Goal: Task Accomplishment & Management: Manage account settings

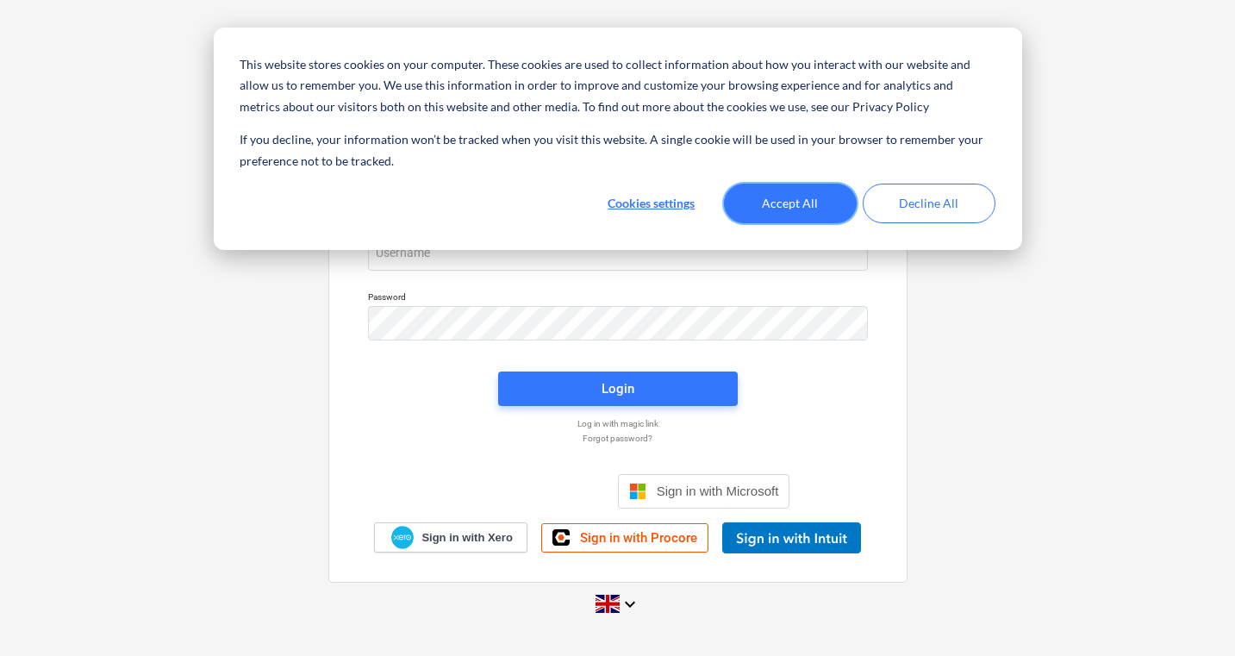
click at [804, 205] on button "Accept All" at bounding box center [790, 204] width 133 height 40
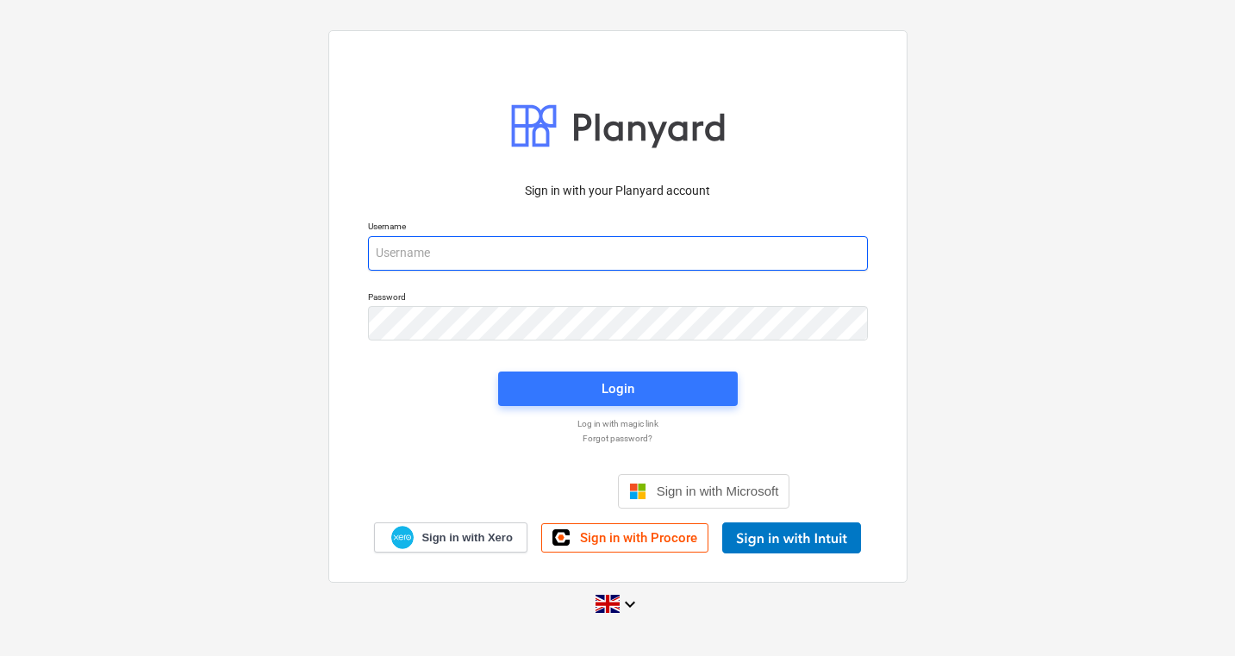
click at [440, 258] on input "email" at bounding box center [618, 253] width 500 height 34
type input "[PERSON_NAME][EMAIL_ADDRESS][DOMAIN_NAME]"
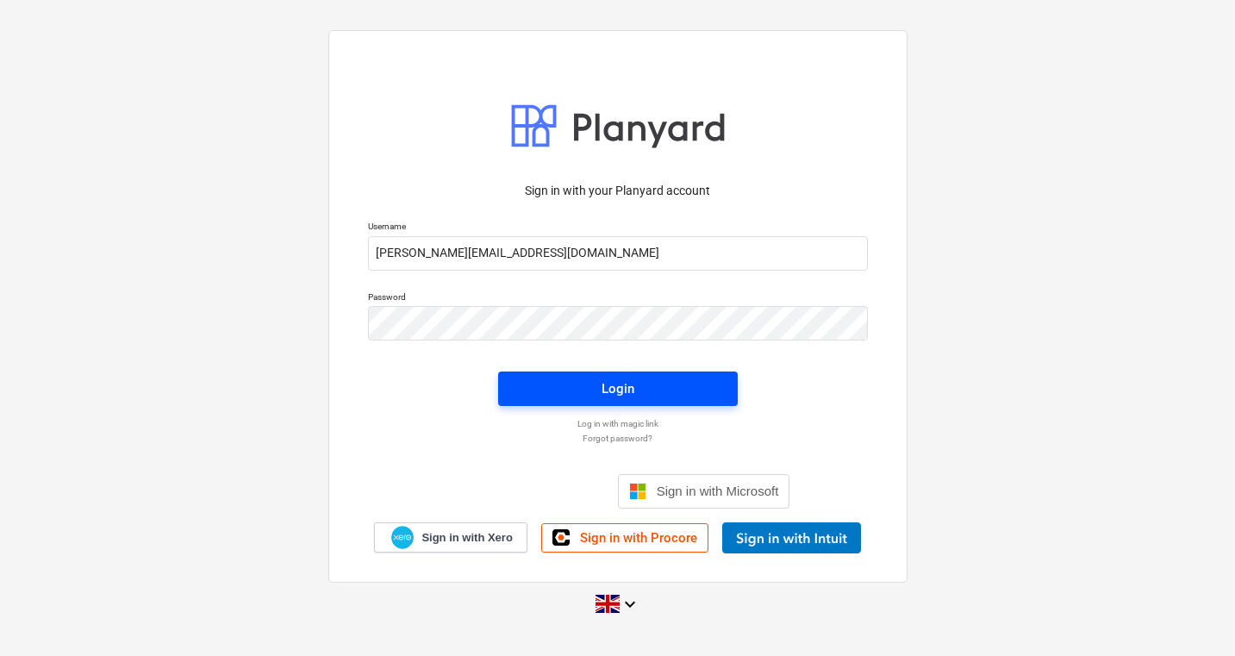
click at [645, 378] on span "Login" at bounding box center [618, 389] width 198 height 22
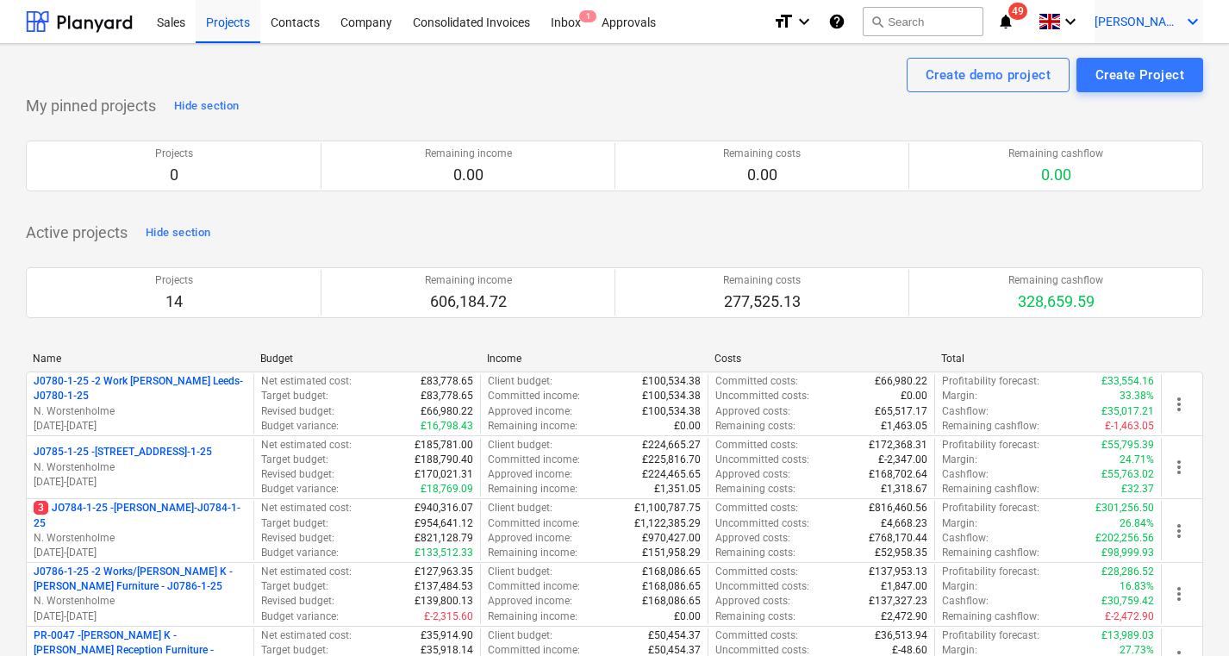
click at [1155, 13] on div "[PERSON_NAME] keyboard_arrow_down" at bounding box center [1149, 21] width 109 height 43
click at [344, 29] on div at bounding box center [614, 328] width 1229 height 656
click at [381, 18] on div "Company" at bounding box center [366, 21] width 72 height 44
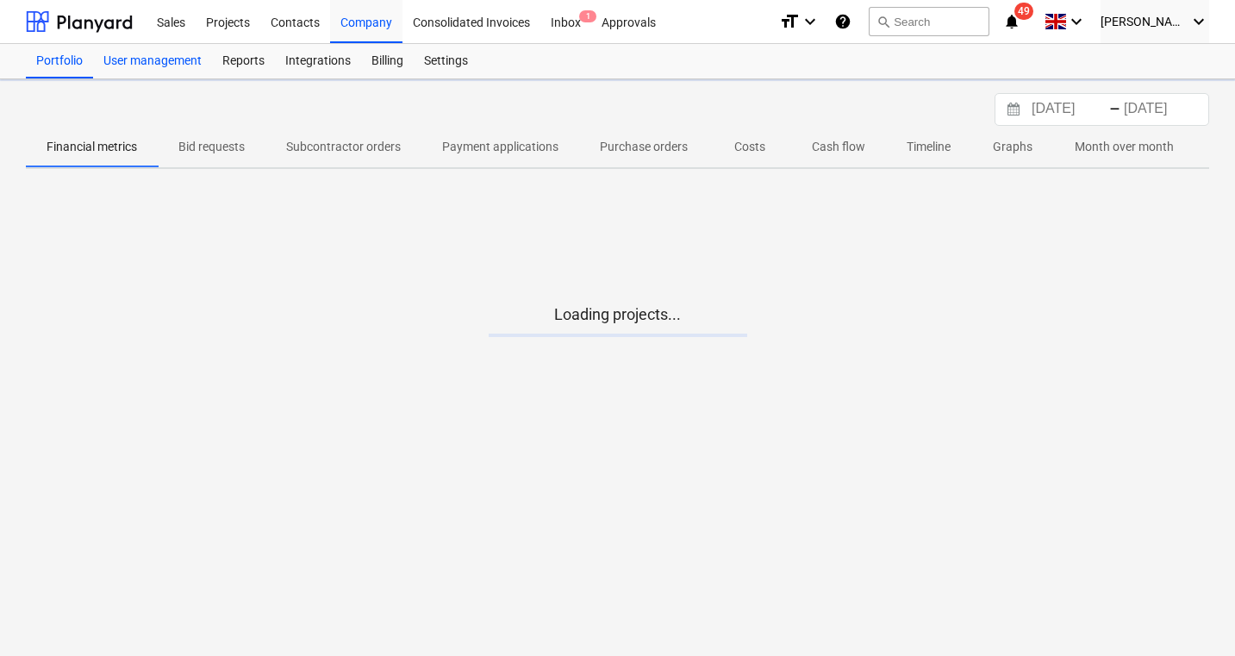
click at [154, 55] on div "User management" at bounding box center [152, 61] width 119 height 34
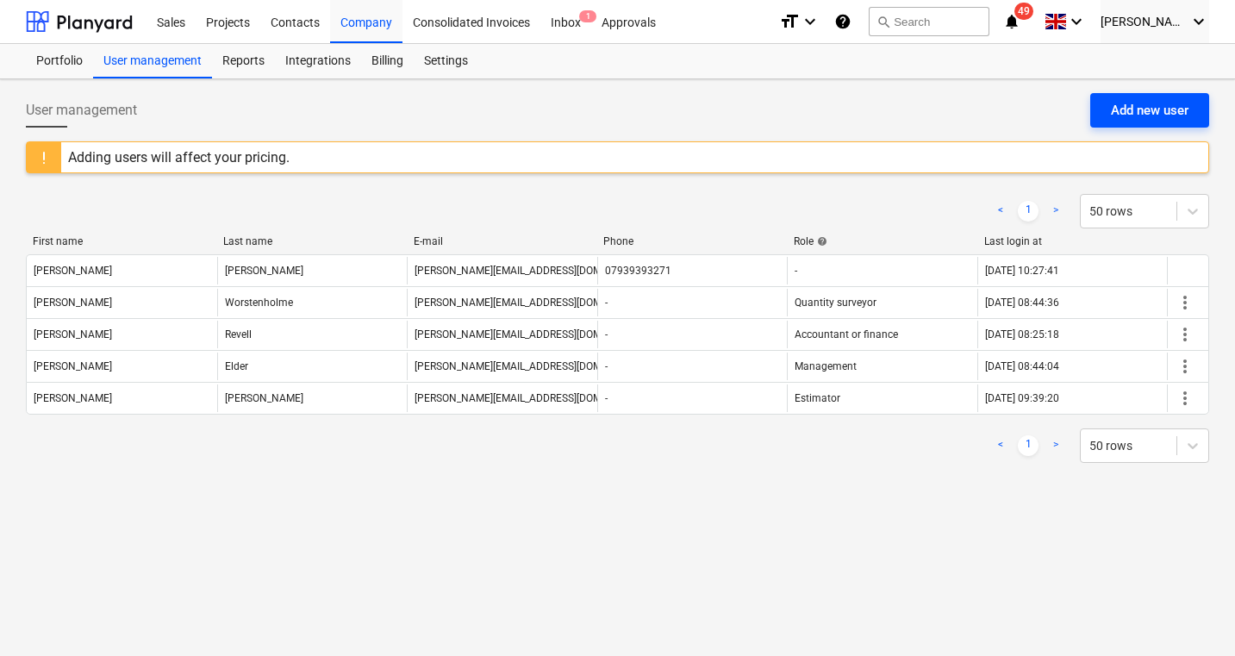
click at [1171, 107] on div "Add new user" at bounding box center [1150, 110] width 78 height 22
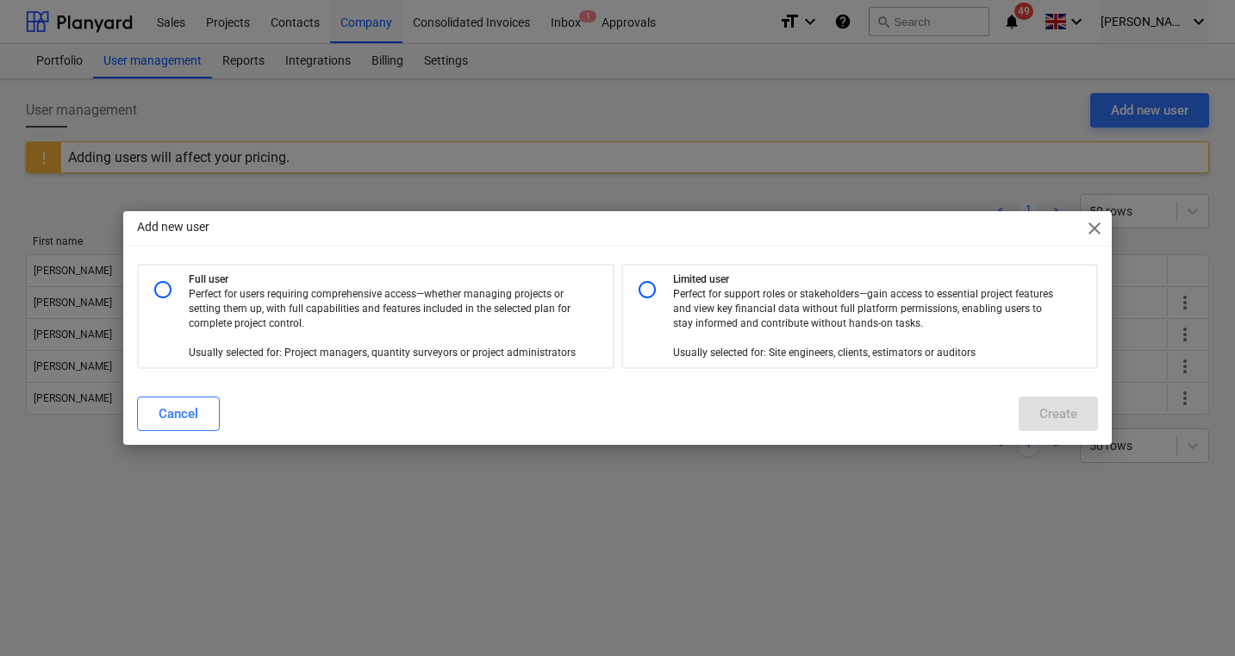
click at [653, 285] on input "radio" at bounding box center [647, 289] width 34 height 34
radio input "true"
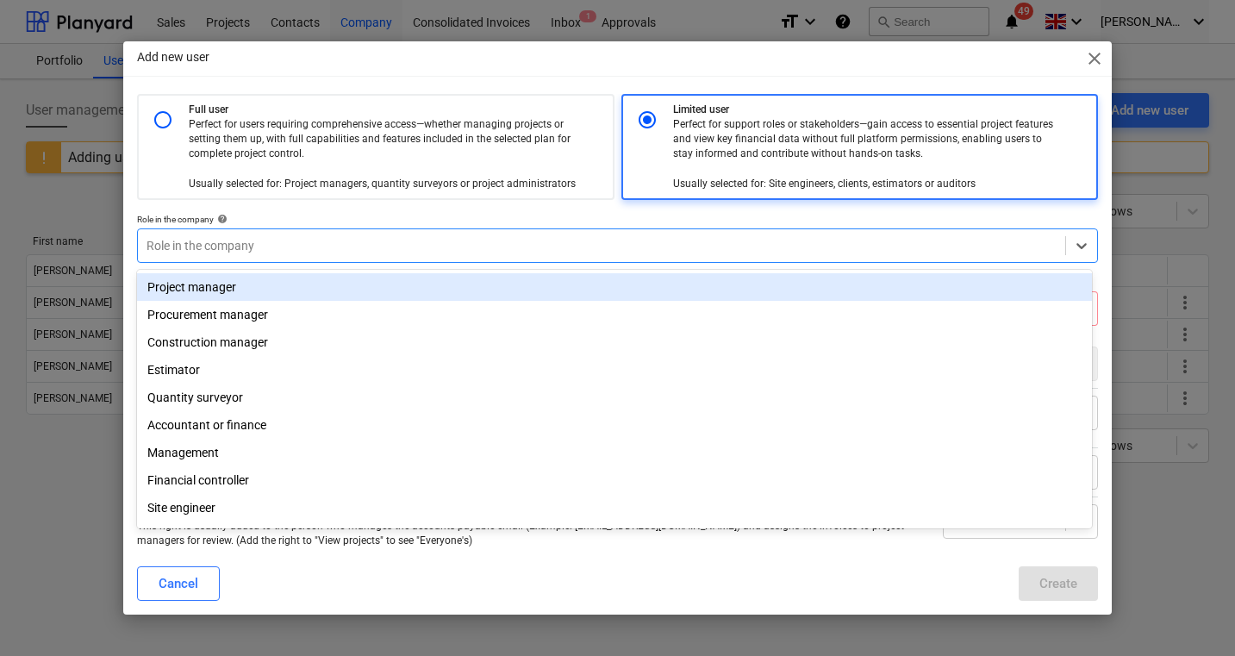
click at [305, 247] on div at bounding box center [601, 245] width 909 height 17
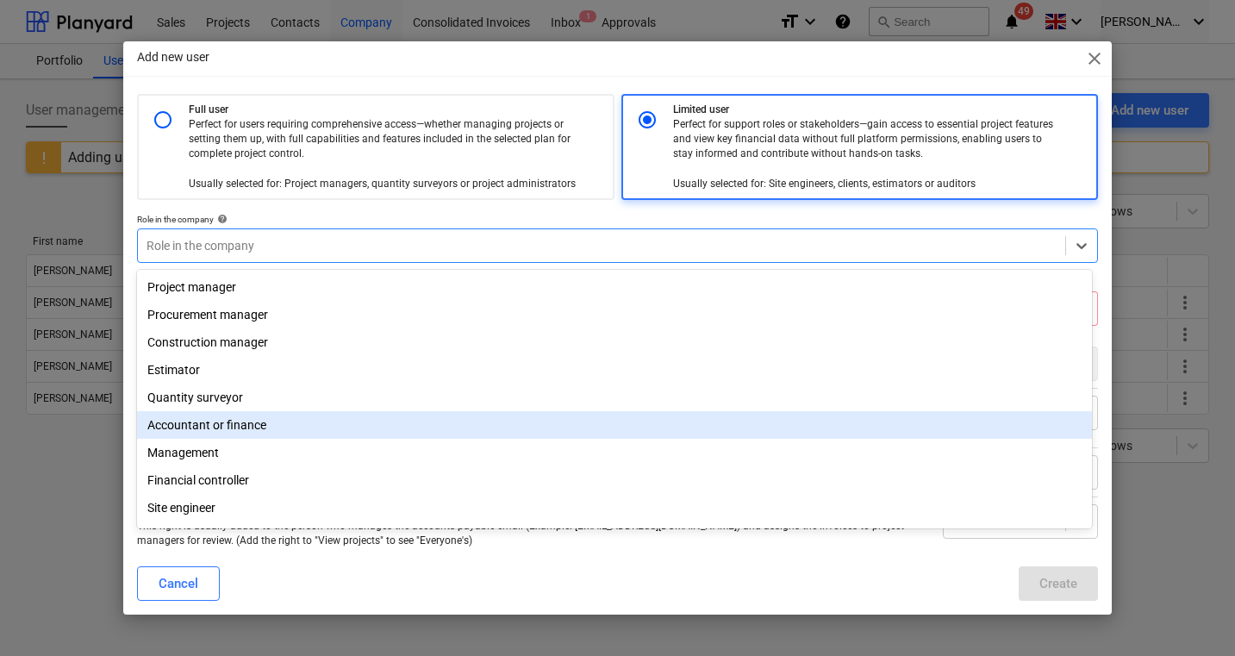
click at [347, 435] on div "Accountant or finance" at bounding box center [614, 425] width 954 height 28
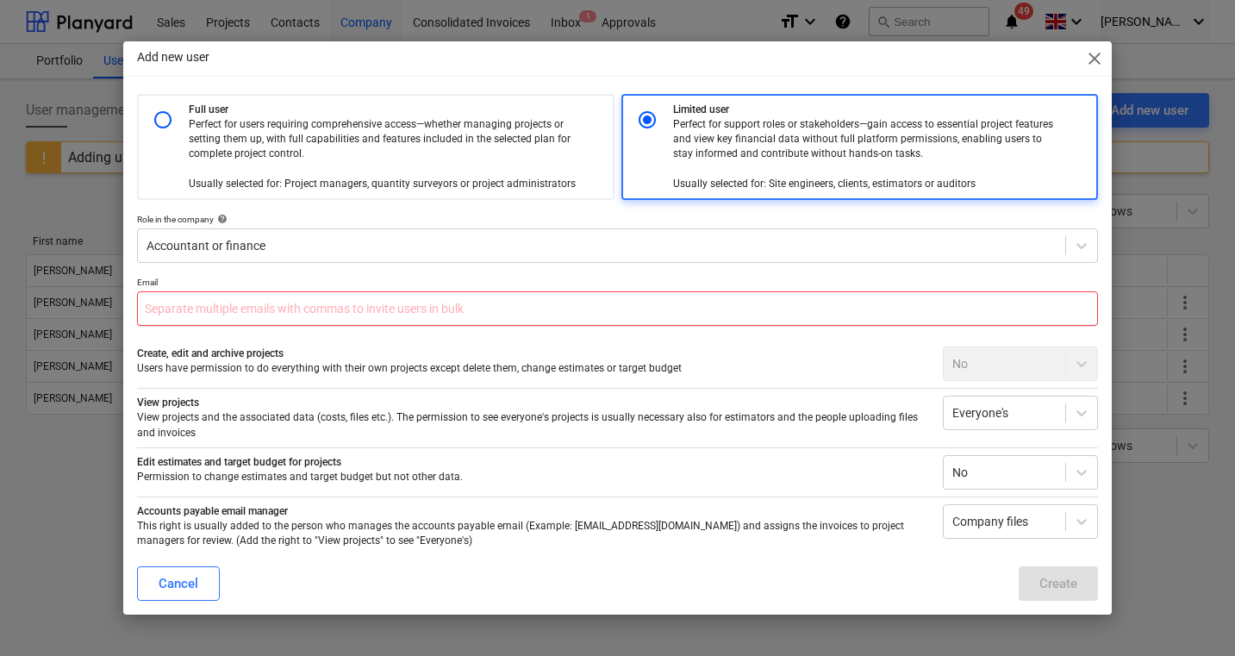
click at [315, 310] on input "text" at bounding box center [617, 308] width 960 height 34
click at [1088, 65] on span "close" at bounding box center [1094, 58] width 21 height 21
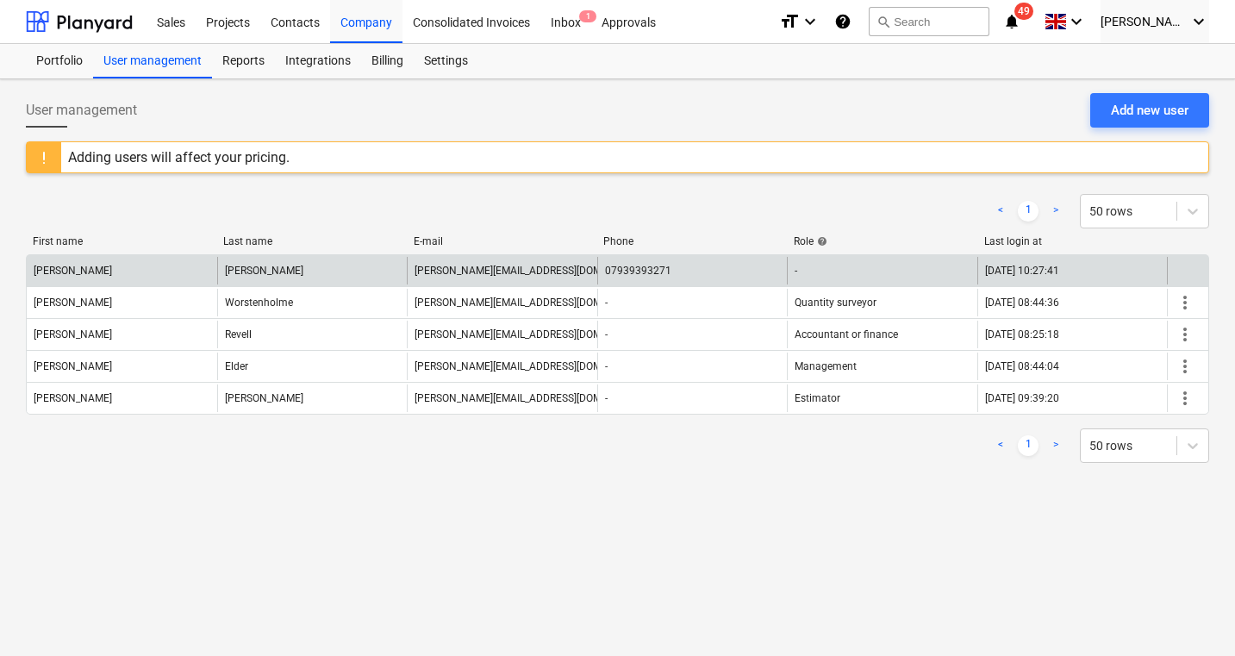
click at [86, 258] on div "[PERSON_NAME]" at bounding box center [122, 271] width 190 height 28
click at [47, 270] on div "[PERSON_NAME]" at bounding box center [73, 271] width 78 height 12
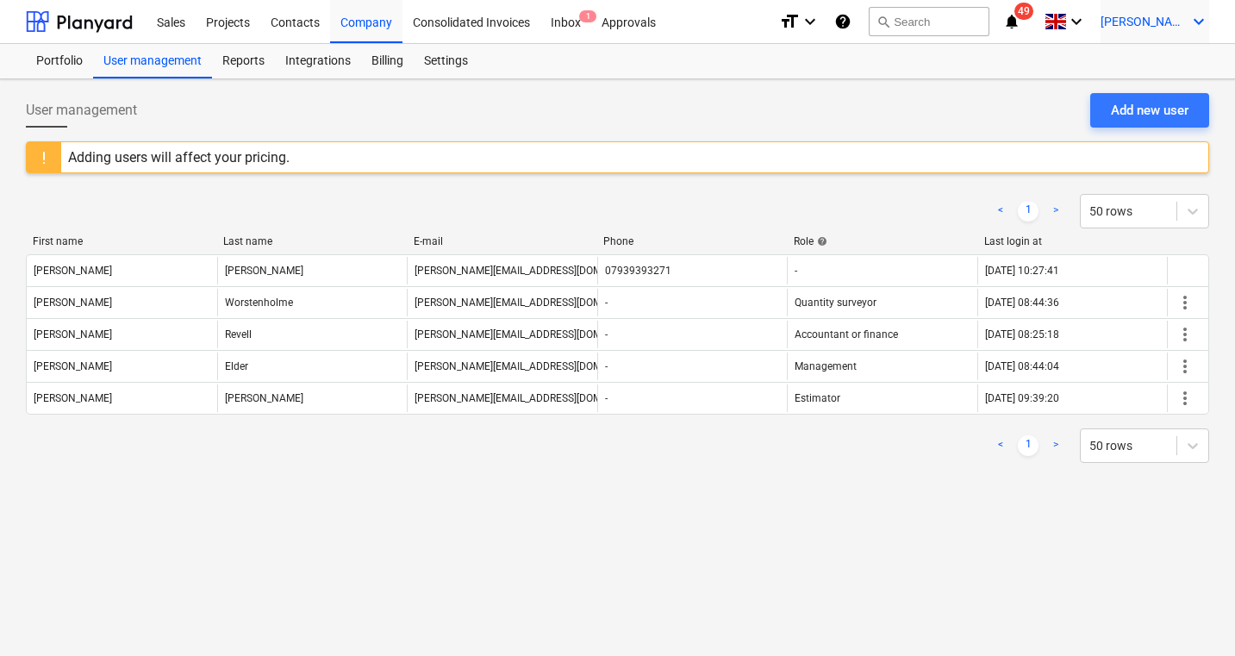
click at [1163, 26] on span "[PERSON_NAME]" at bounding box center [1144, 22] width 86 height 14
click at [1159, 67] on div "Settings" at bounding box center [1157, 67] width 103 height 28
click at [1123, 101] on div "Add new user" at bounding box center [1150, 110] width 78 height 22
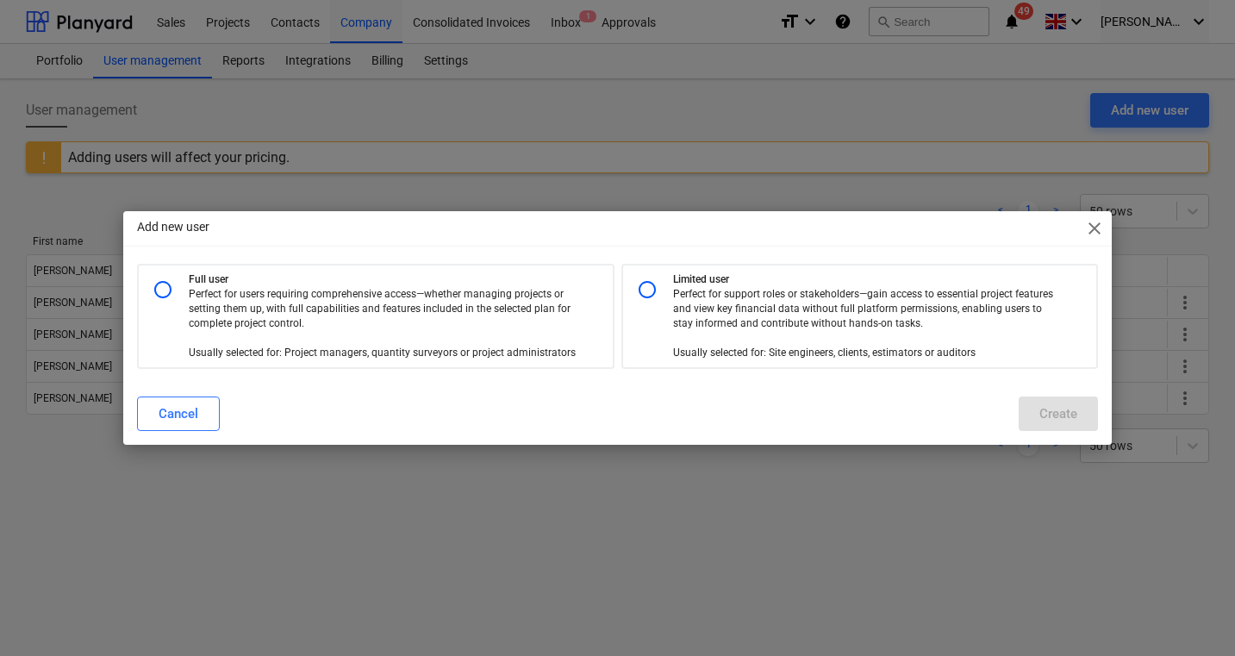
click at [804, 294] on p "Perfect for support roles or stakeholders—gain access to essential project feat…" at bounding box center [867, 324] width 389 height 74
radio input "true"
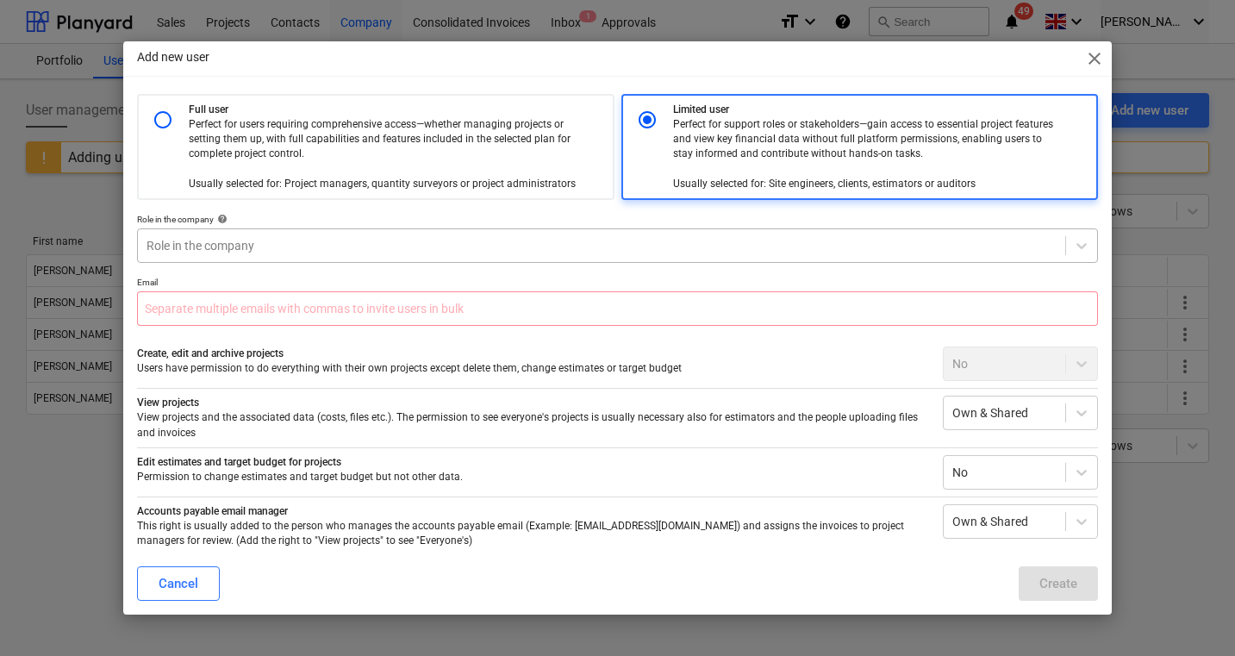
click at [429, 247] on div at bounding box center [601, 245] width 909 height 17
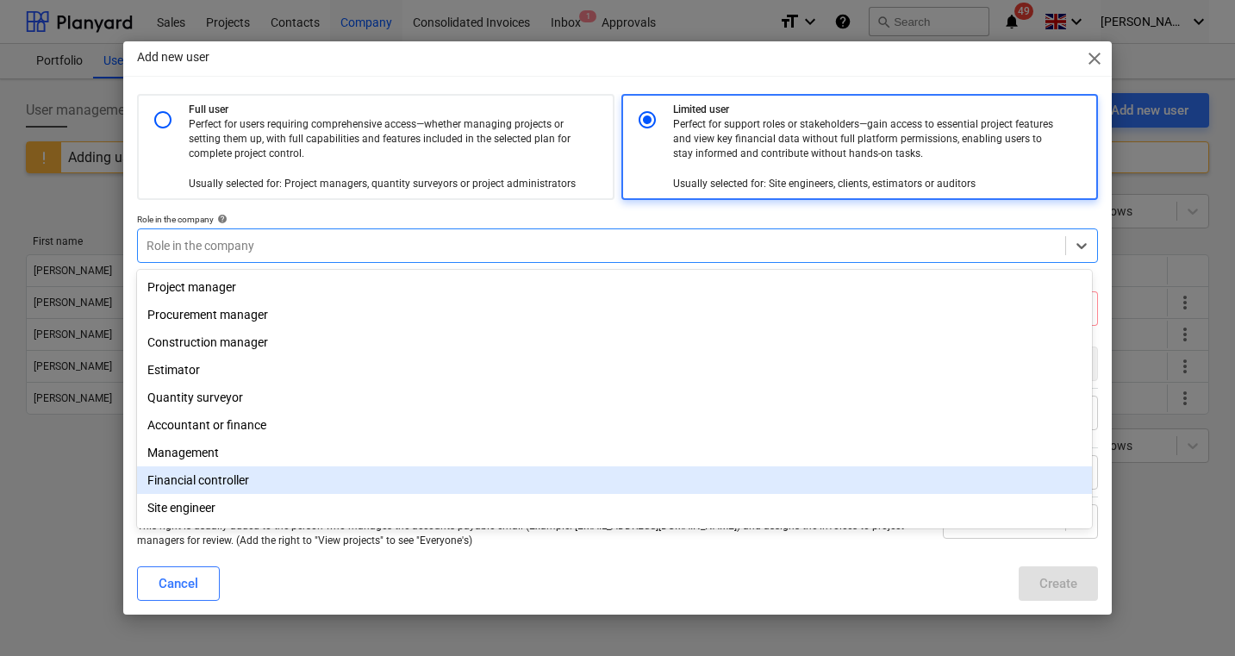
scroll to position [61, 0]
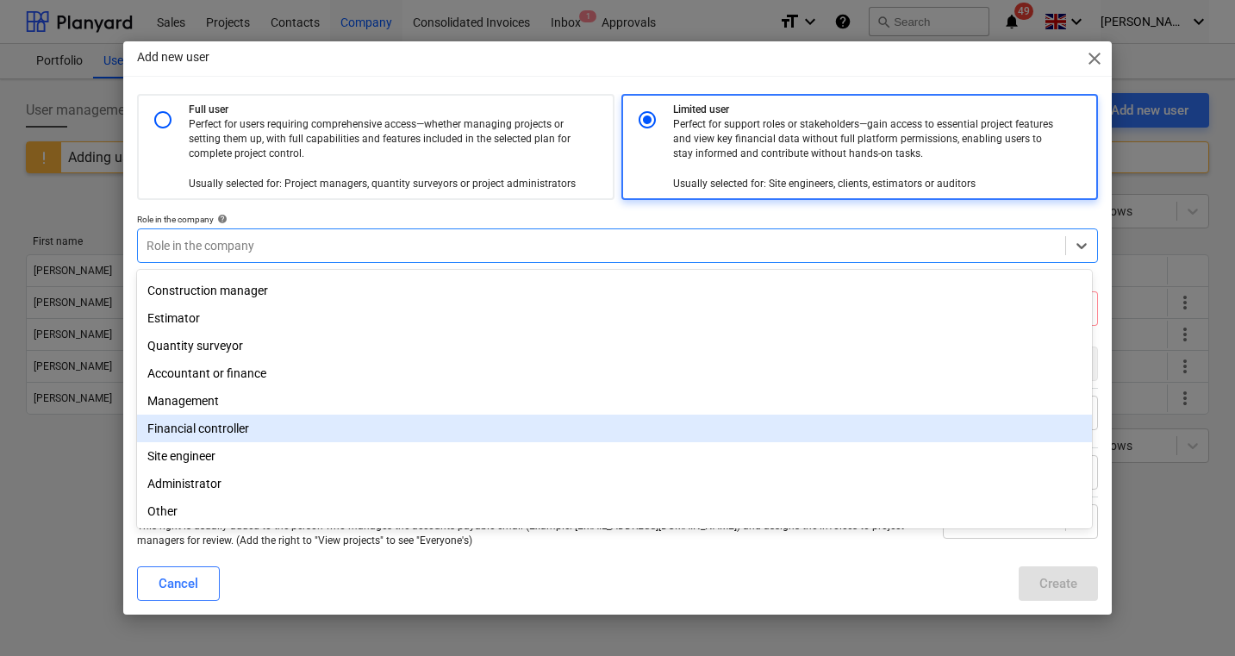
click at [332, 420] on div "Financial controller" at bounding box center [614, 429] width 954 height 28
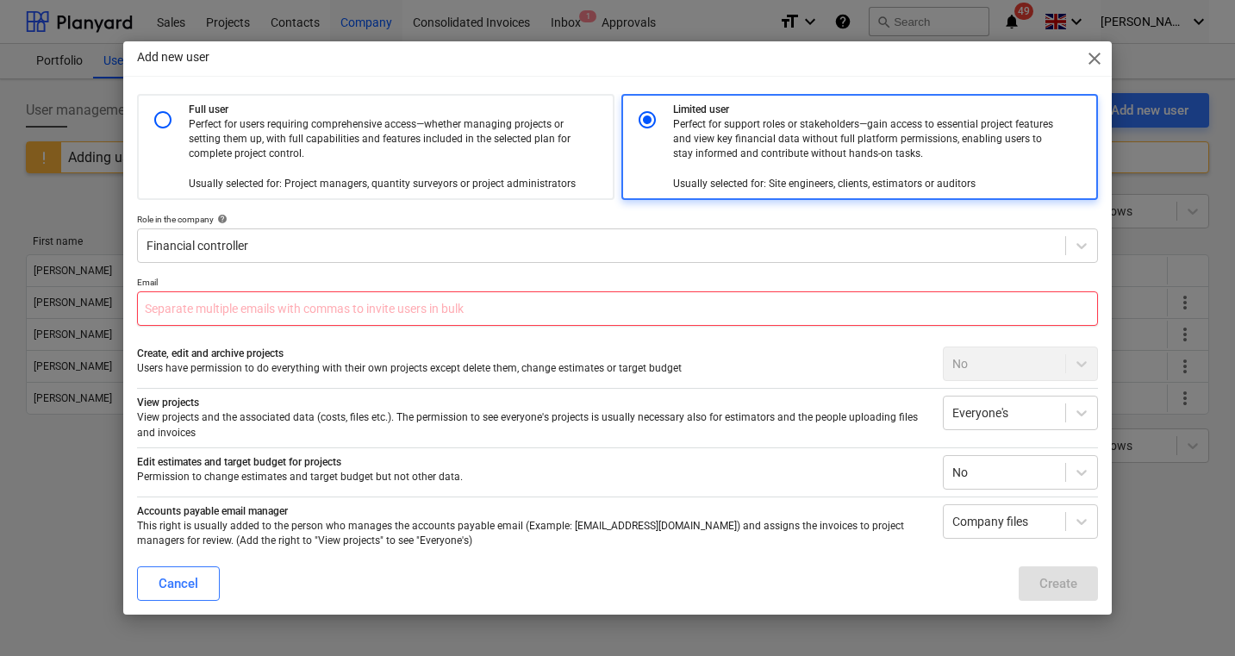
click at [296, 315] on input "text" at bounding box center [617, 308] width 960 height 34
type input "[PERSON_NAME][EMAIL_ADDRESS][DOMAIN_NAME]"
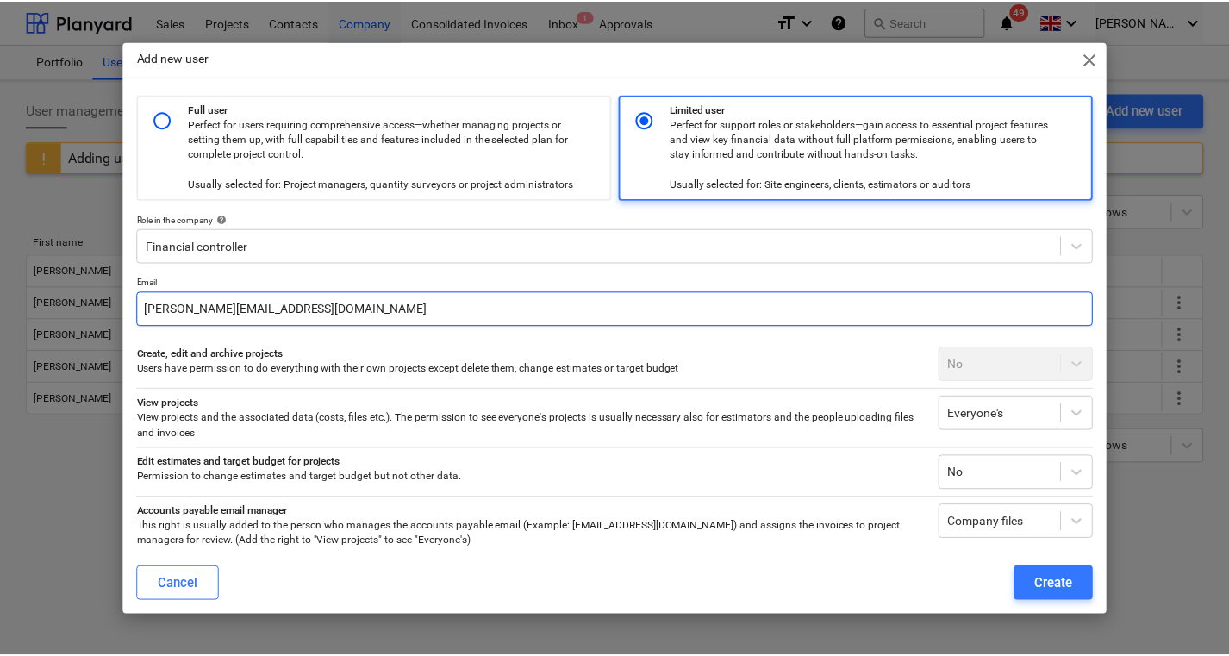
scroll to position [157, 0]
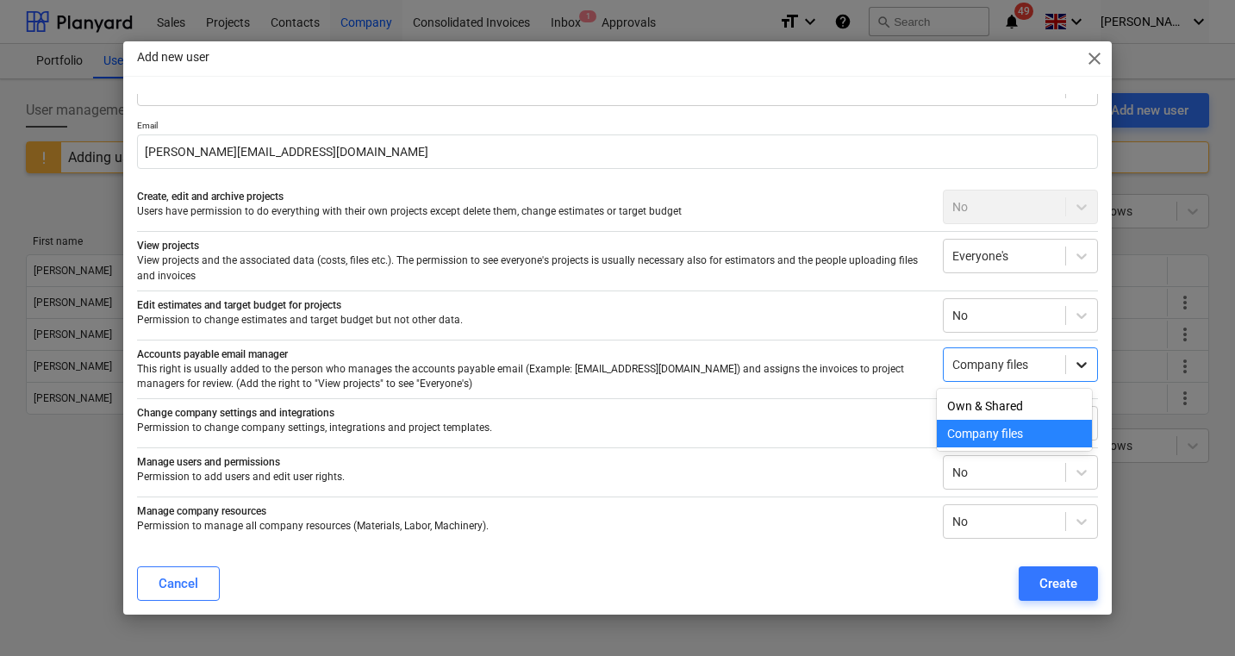
click at [1073, 362] on icon at bounding box center [1081, 364] width 17 height 17
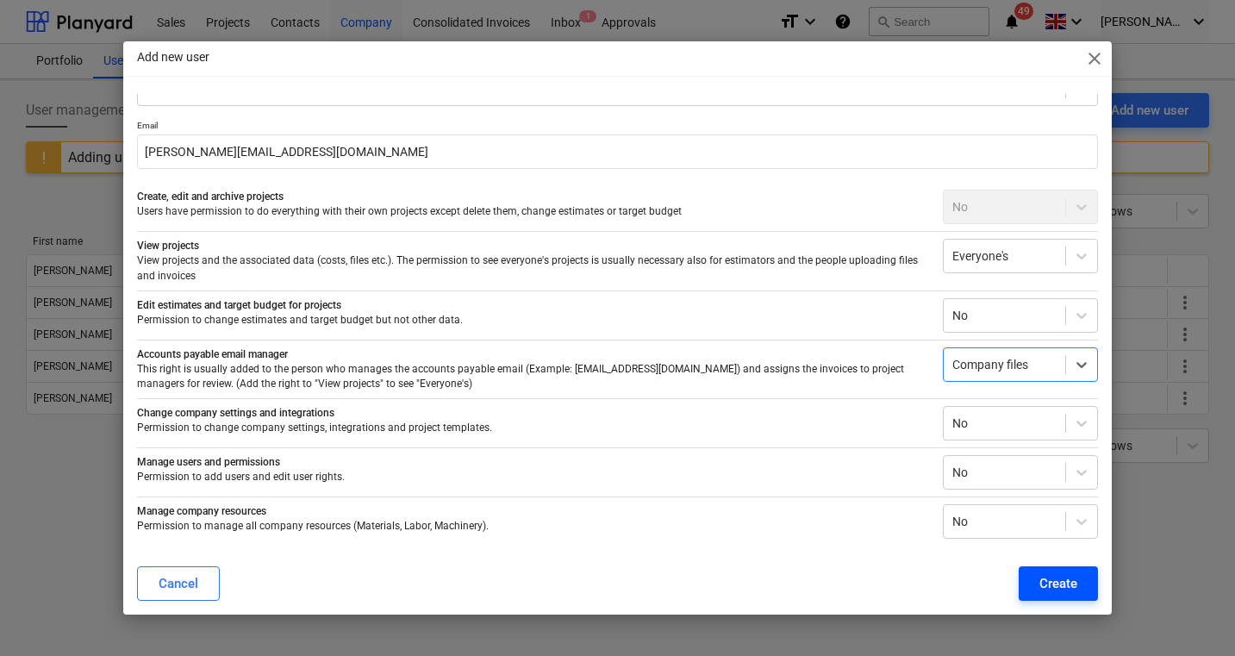
click at [1047, 580] on div "Create" at bounding box center [1059, 583] width 38 height 22
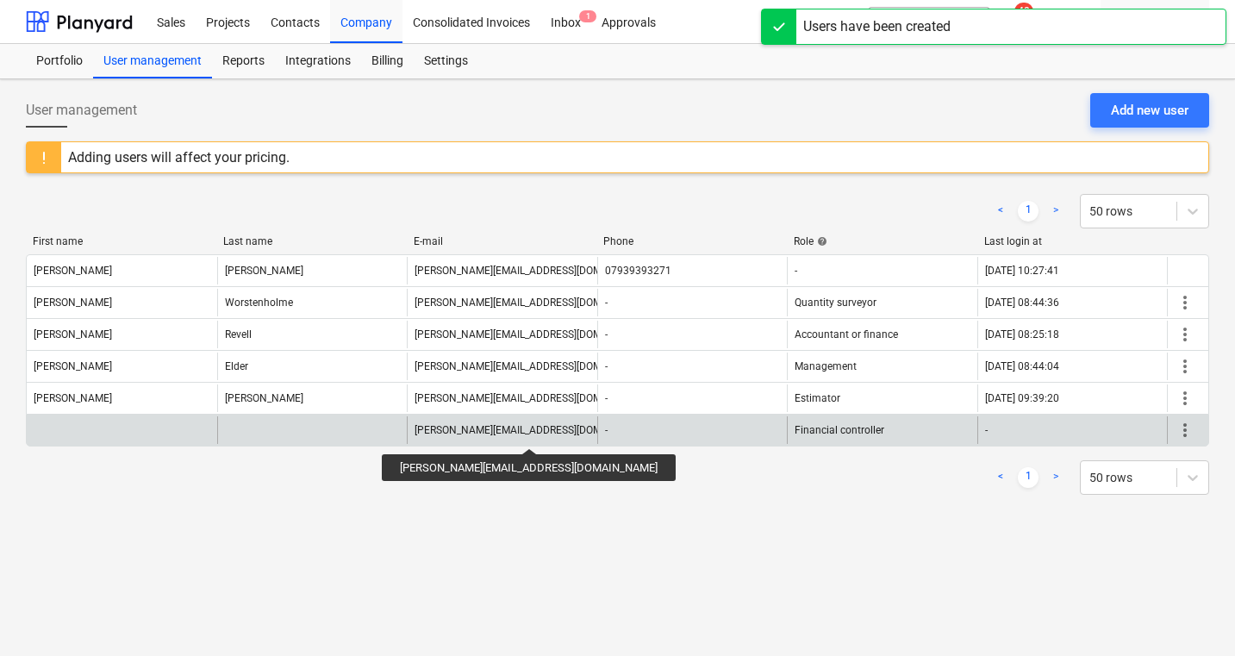
click at [460, 433] on div "[PERSON_NAME][EMAIL_ADDRESS][DOMAIN_NAME]" at bounding box center [535, 430] width 240 height 12
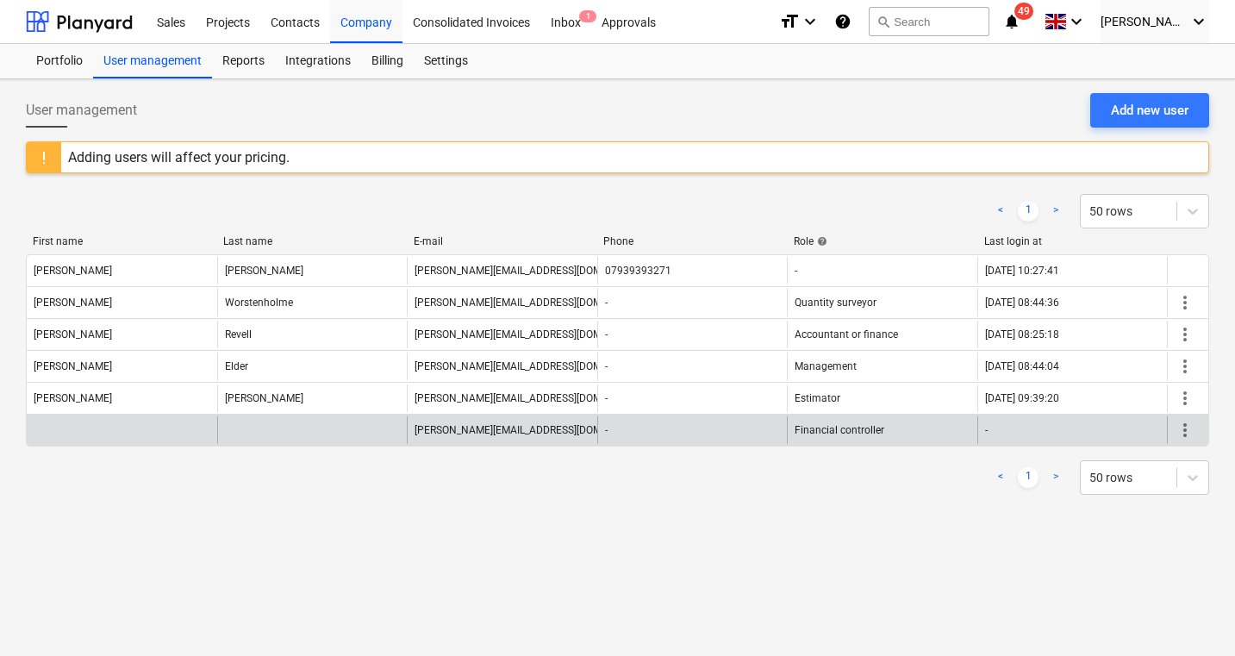
click at [1186, 432] on span "more_vert" at bounding box center [1185, 430] width 21 height 21
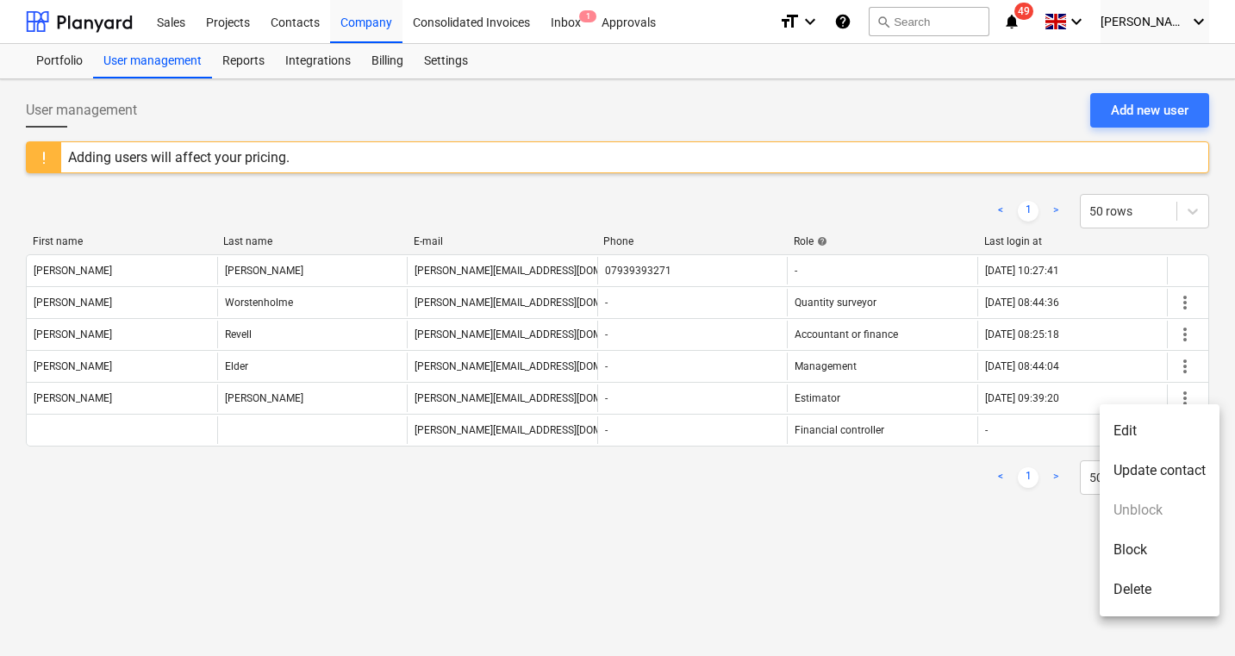
click at [1124, 424] on li "Edit" at bounding box center [1160, 431] width 120 height 40
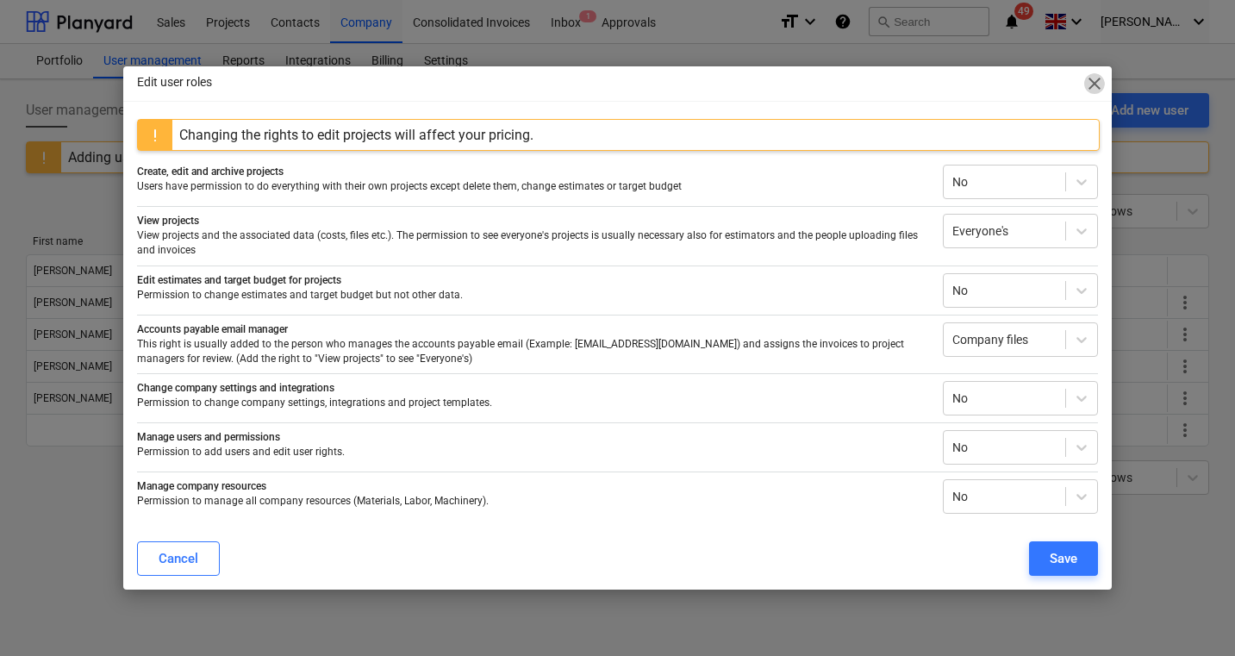
click at [1097, 83] on span "close" at bounding box center [1094, 83] width 21 height 21
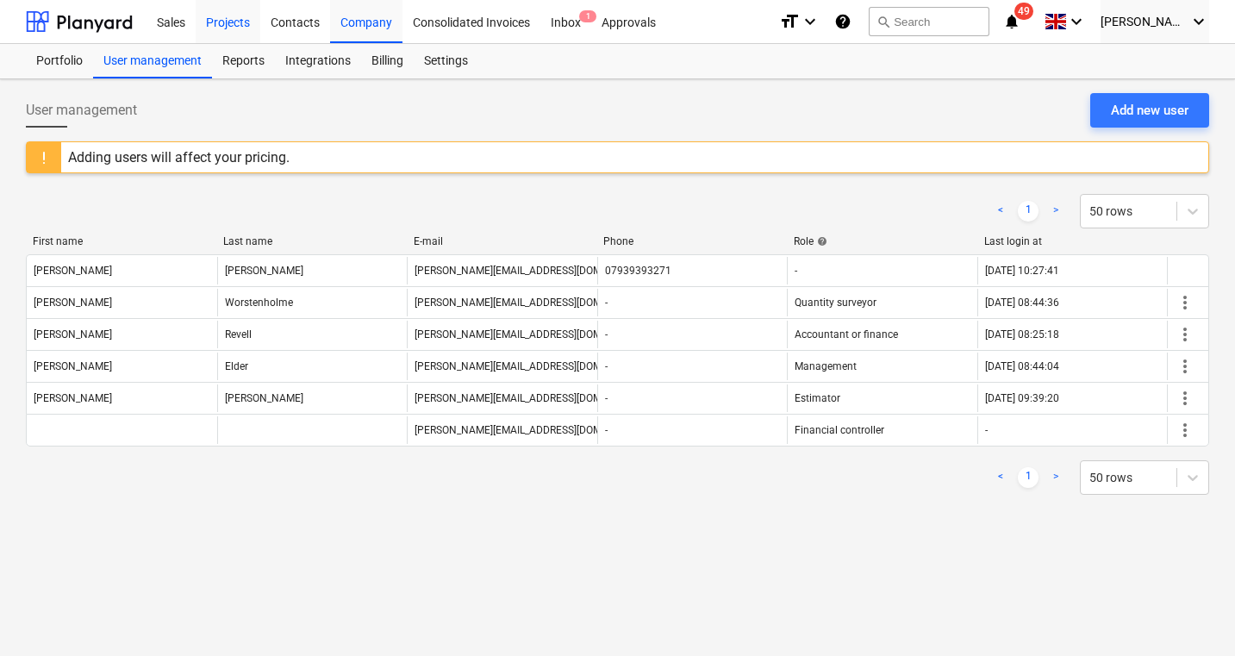
click at [250, 20] on div "Projects" at bounding box center [228, 21] width 65 height 44
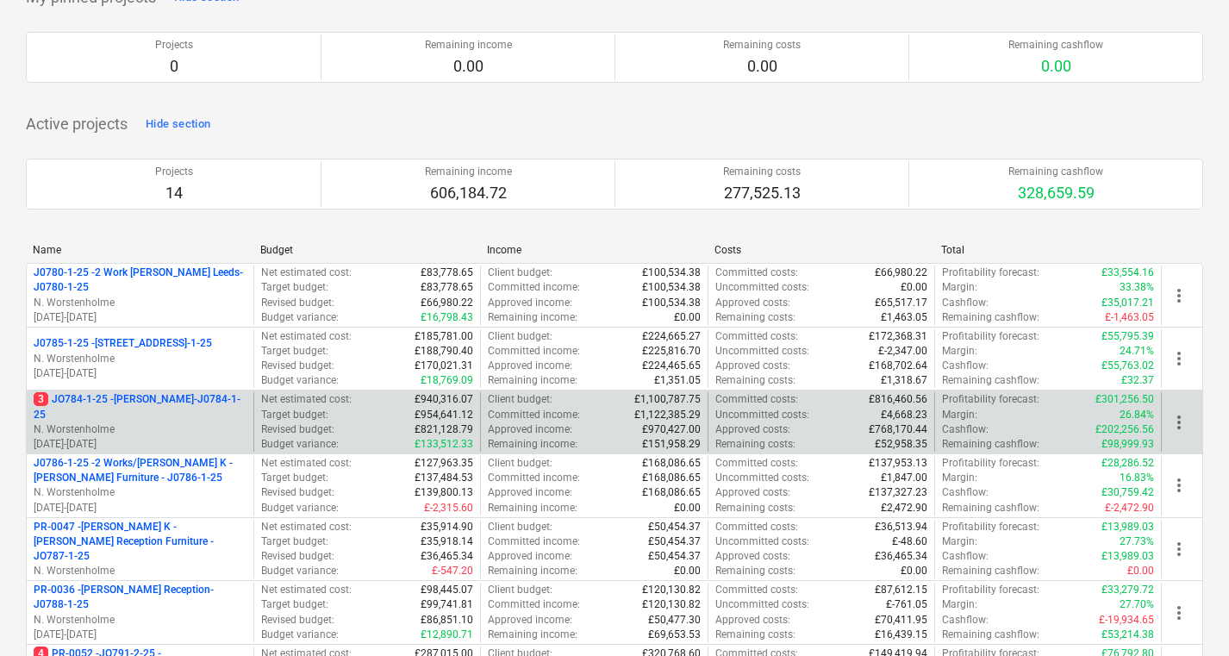
scroll to position [422, 0]
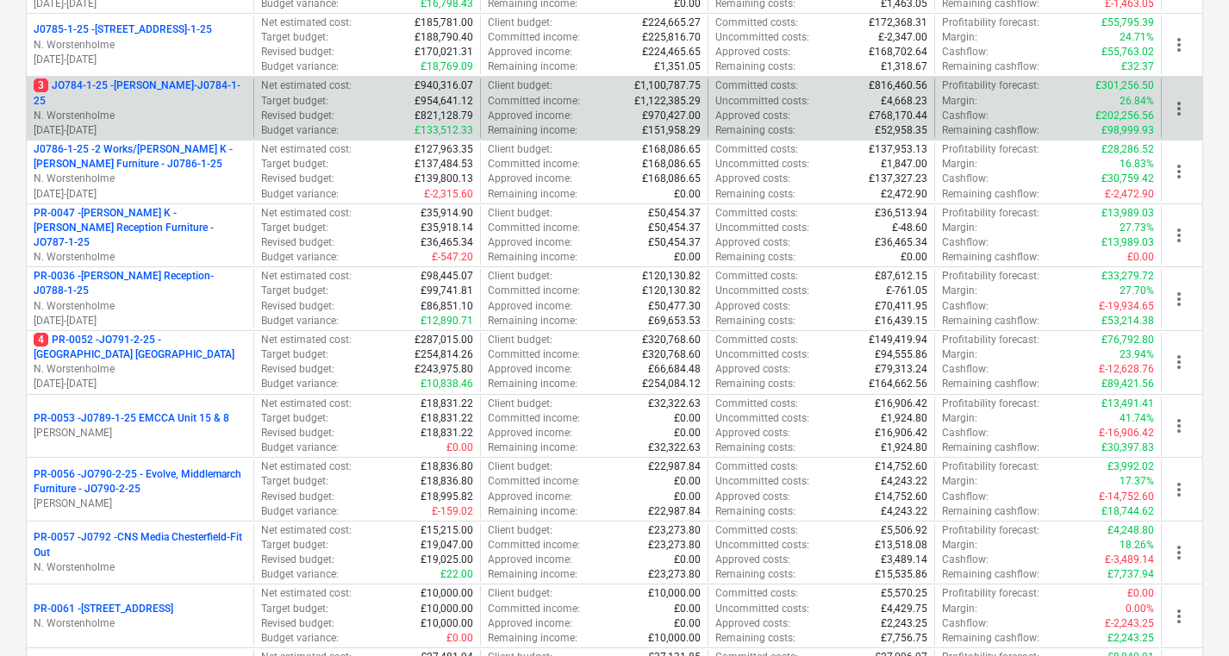
click at [157, 99] on p "3 JO784-1-25 - Wizu York-J0784-1-25" at bounding box center [140, 92] width 213 height 29
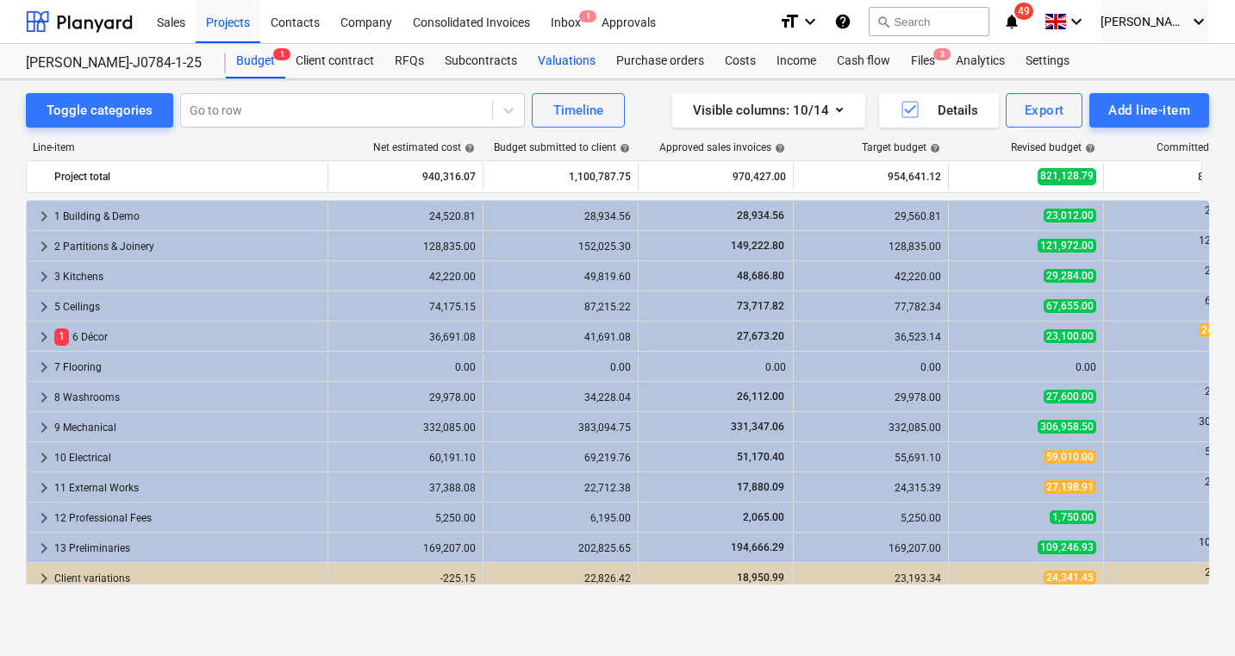
click at [569, 57] on div "Valuations" at bounding box center [567, 61] width 78 height 34
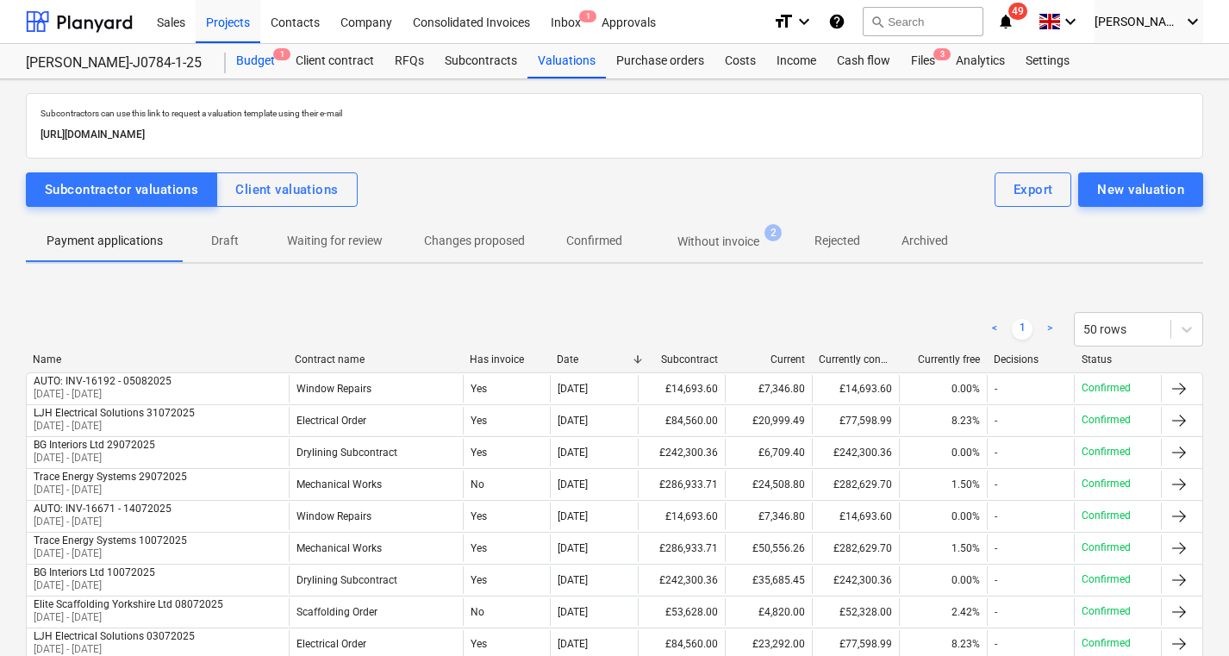
click at [261, 59] on div "Budget 1" at bounding box center [255, 61] width 59 height 34
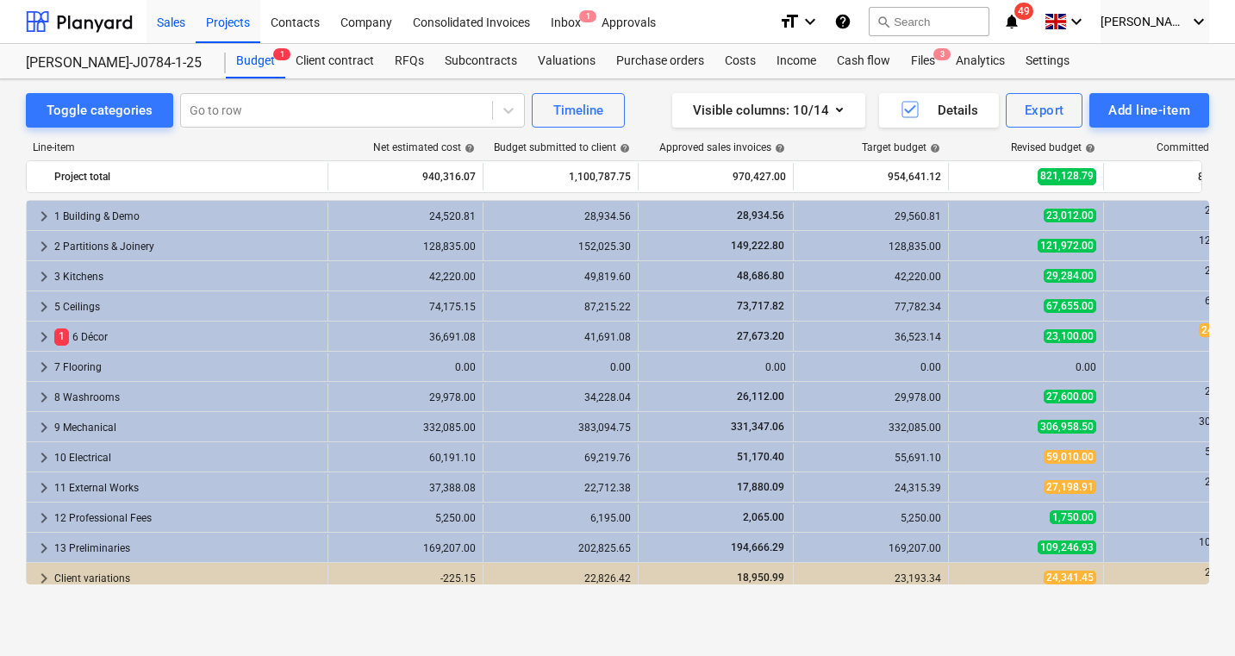
click at [161, 21] on div "Sales" at bounding box center [171, 21] width 49 height 44
